Goal: Transaction & Acquisition: Purchase product/service

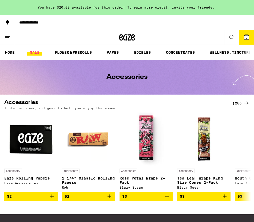
click at [30, 51] on link "SALE" at bounding box center [34, 52] width 15 height 6
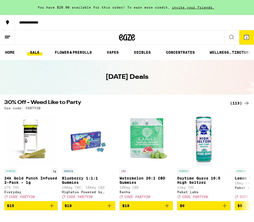
click at [234, 103] on div "(113)" at bounding box center [240, 103] width 20 height 6
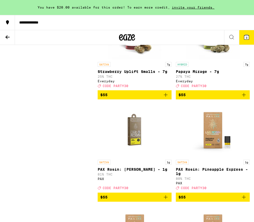
scroll to position [5449, 0]
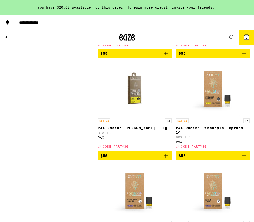
scroll to position [5482, 0]
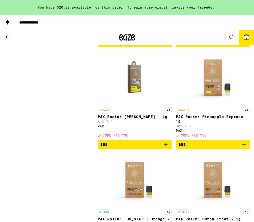
click at [244, 45] on icon "Add to bag" at bounding box center [244, 42] width 6 height 6
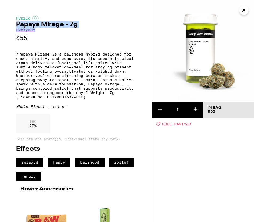
drag, startPoint x: 42, startPoint y: 31, endPoint x: 9, endPoint y: 25, distance: 33.8
click at [9, 25] on div "Hybrid Papaya Mirage - 7g Everyday $55 "Papaya Mirage is a balanced hybrid desi…" at bounding box center [76, 111] width 153 height 222
copy div "Papaya Mirage - 7g Everyday"
click at [244, 13] on icon "Close" at bounding box center [244, 10] width 6 height 8
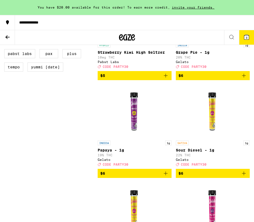
scroll to position [487, 0]
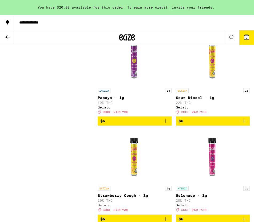
click at [246, 36] on span "3" at bounding box center [247, 37] width 2 height 3
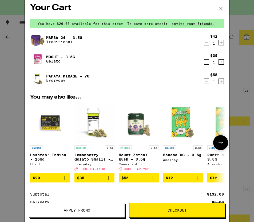
scroll to position [4, 0]
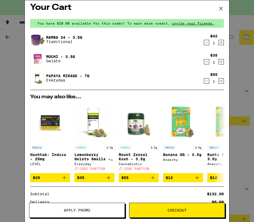
click at [47, 36] on link "Mamba 24 - 3.5g" at bounding box center [64, 37] width 36 height 4
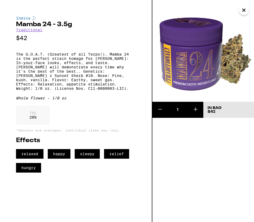
click at [244, 10] on icon "Close" at bounding box center [244, 10] width 3 height 3
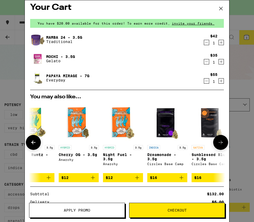
scroll to position [0, 250]
